Goal: Information Seeking & Learning: Learn about a topic

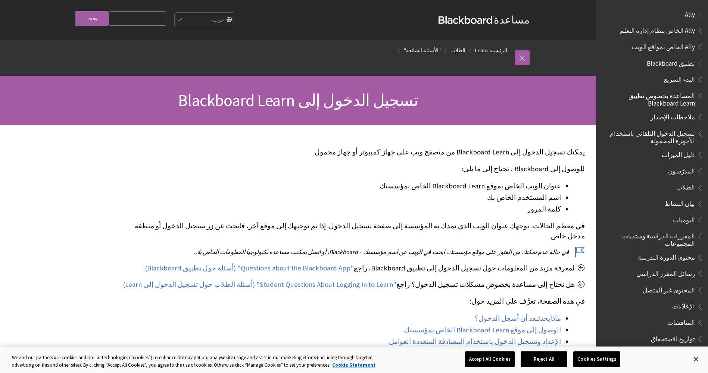
click at [362, 105] on span "تسجيل الدخول إلى Blackboard Learn" at bounding box center [298, 100] width 240 height 21
click at [485, 52] on link "Learn" at bounding box center [481, 50] width 13 height 9
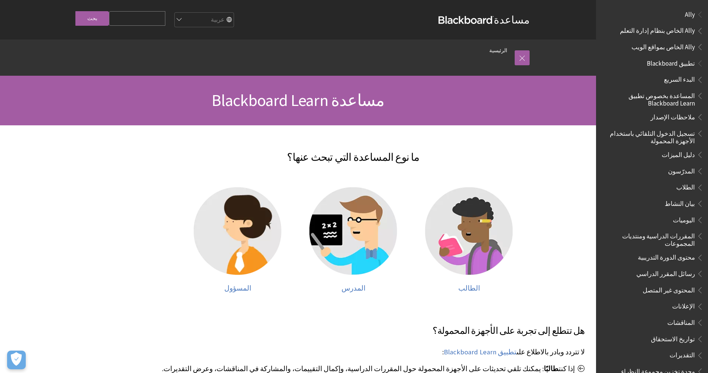
scroll to position [306, 0]
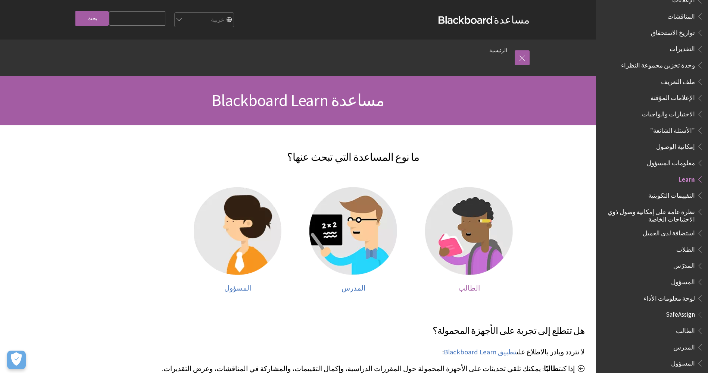
click at [454, 244] on img at bounding box center [469, 231] width 88 height 88
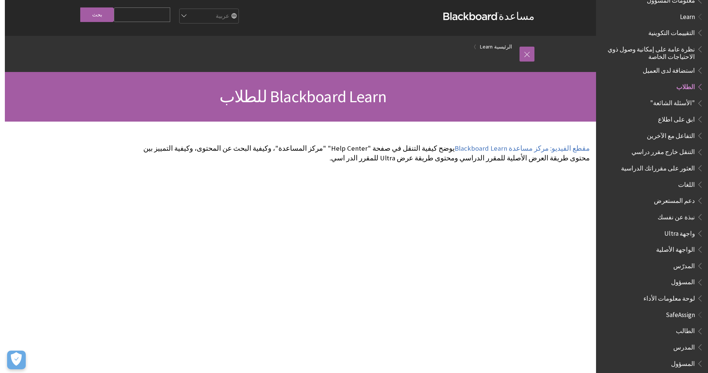
scroll to position [0, -5]
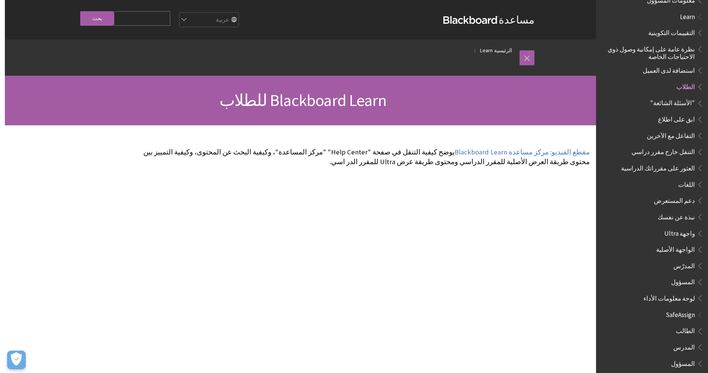
click at [143, 18] on input "Search Query" at bounding box center [142, 18] width 56 height 15
click at [523, 57] on link at bounding box center [527, 57] width 15 height 15
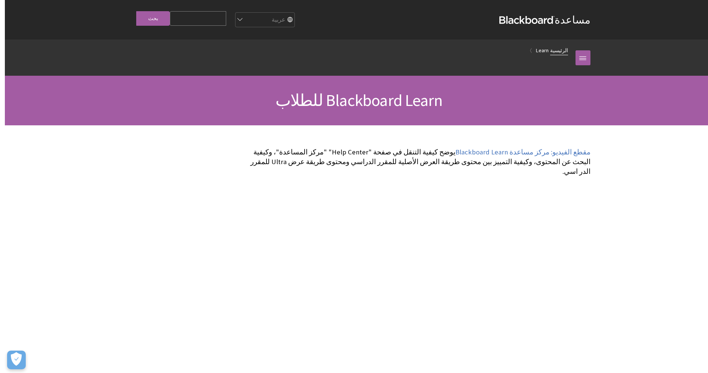
click at [559, 49] on link "الرئيسية" at bounding box center [559, 50] width 18 height 9
